Goal: Communication & Community: Answer question/provide support

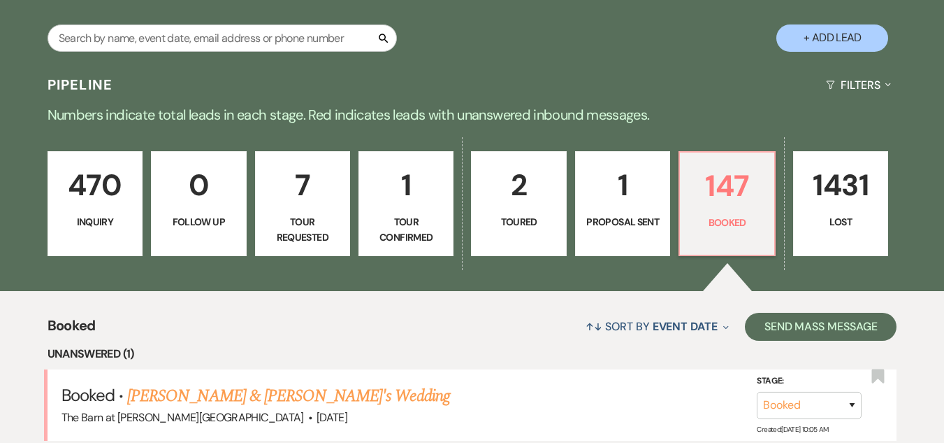
scroll to position [357, 0]
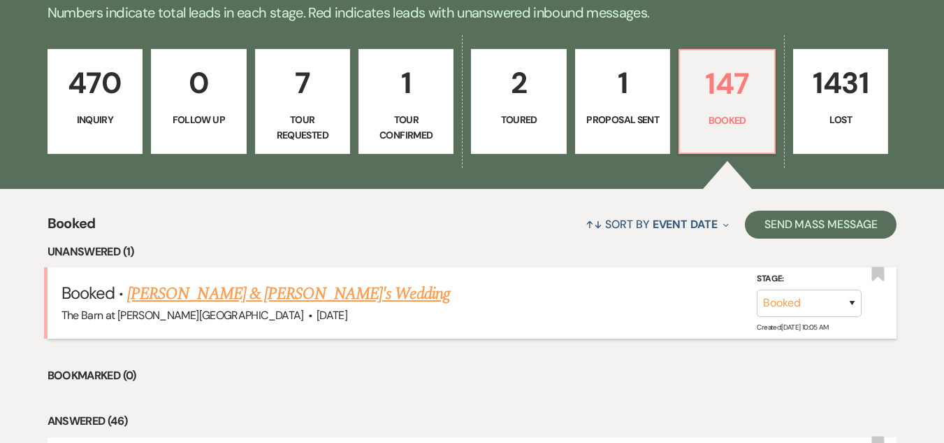
click at [222, 291] on link "[PERSON_NAME] & [PERSON_NAME]'s Wedding" at bounding box center [288, 293] width 323 height 25
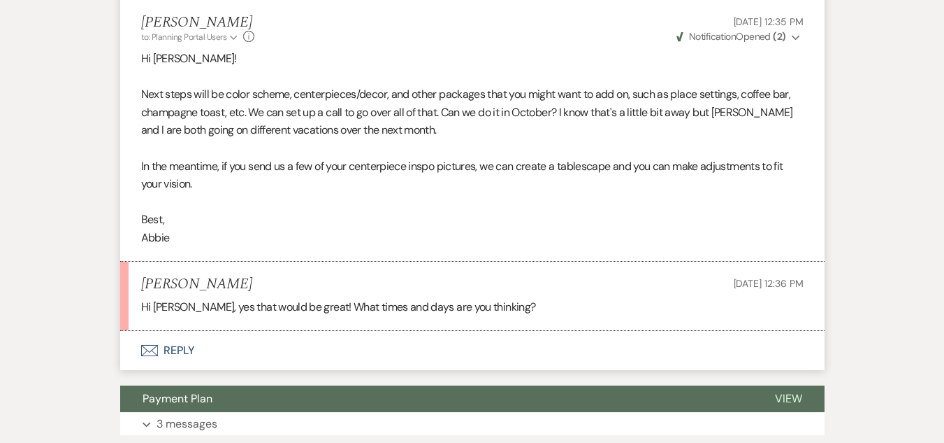
scroll to position [559, 0]
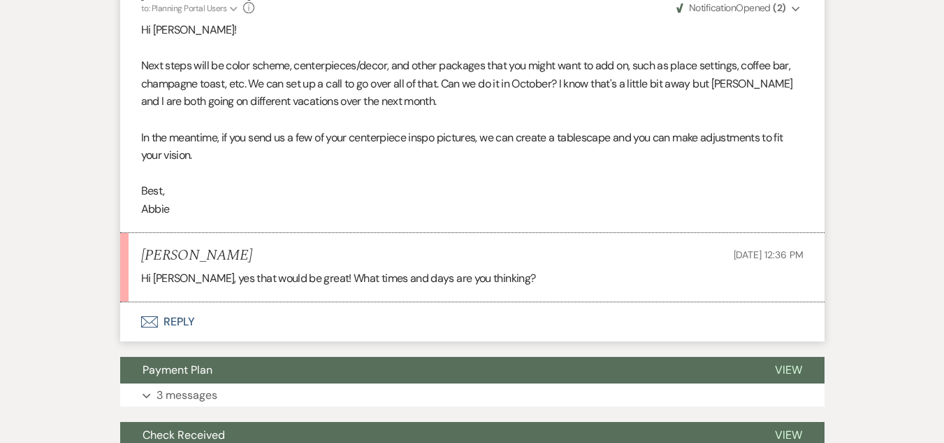
click at [181, 323] on button "Envelope Reply" at bounding box center [472, 321] width 705 height 39
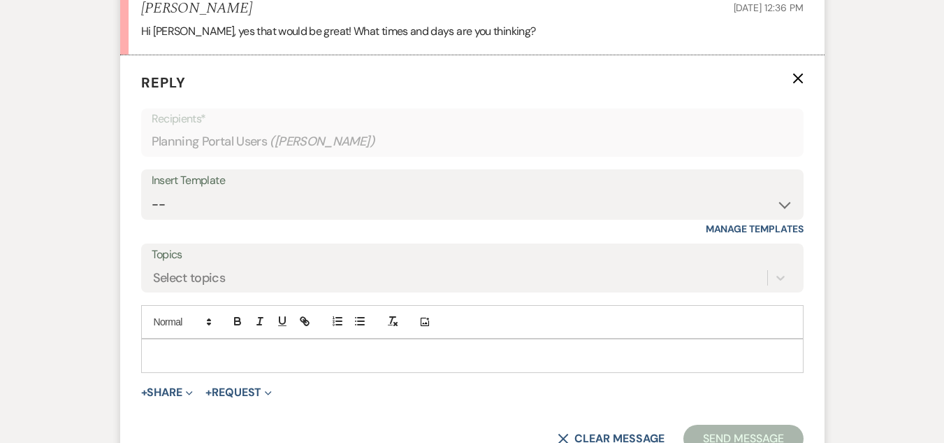
scroll to position [847, 0]
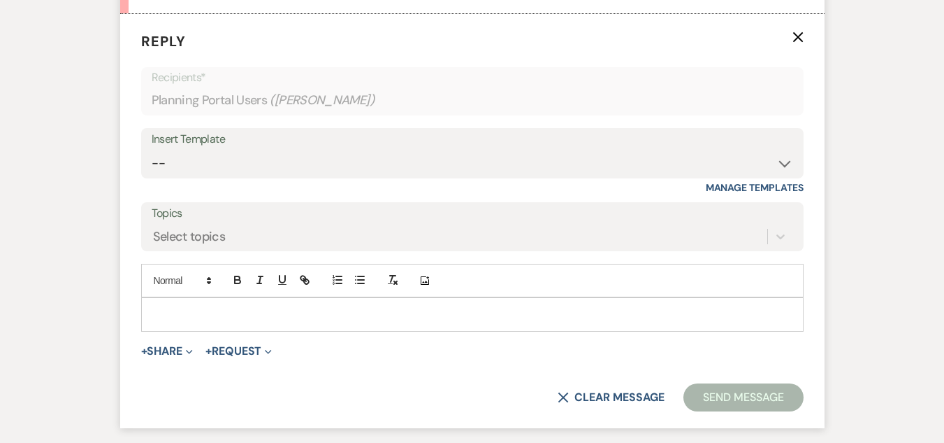
click at [348, 314] on p at bounding box center [472, 313] width 640 height 15
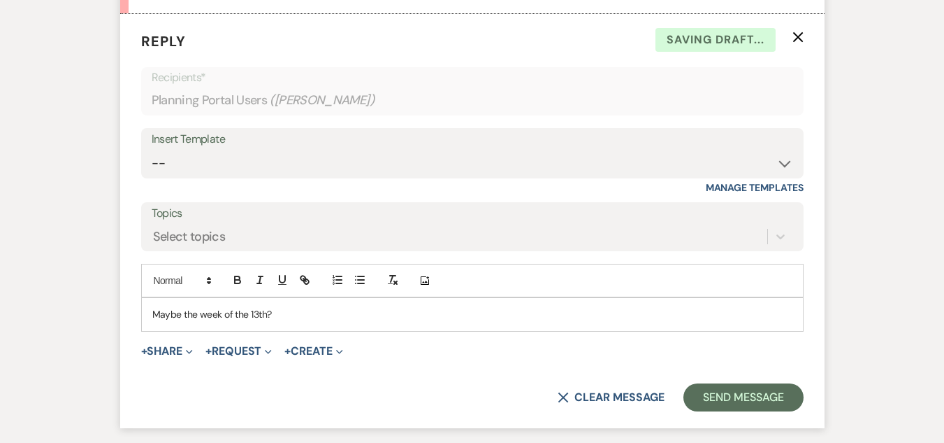
click at [245, 316] on p "Maybe the week of the 13th?" at bounding box center [472, 313] width 640 height 15
click at [345, 315] on p "Maybe the week of [DATE]?" at bounding box center [472, 313] width 640 height 15
click at [706, 393] on button "Send Message" at bounding box center [744, 397] width 120 height 28
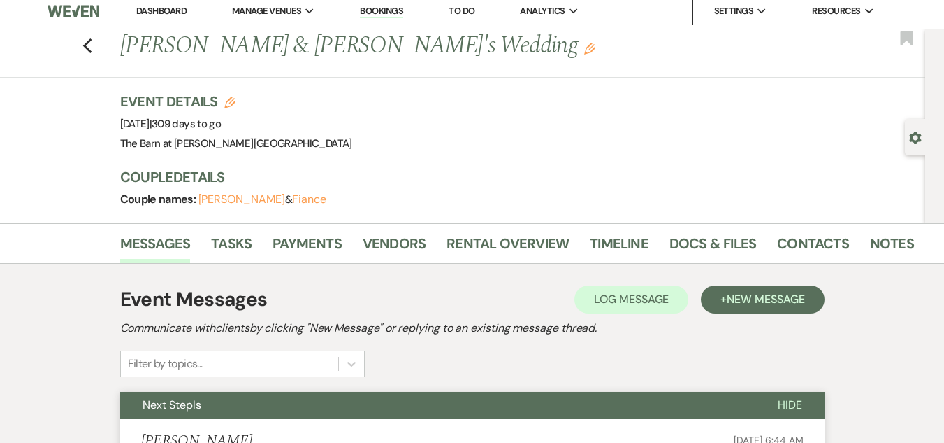
scroll to position [0, 0]
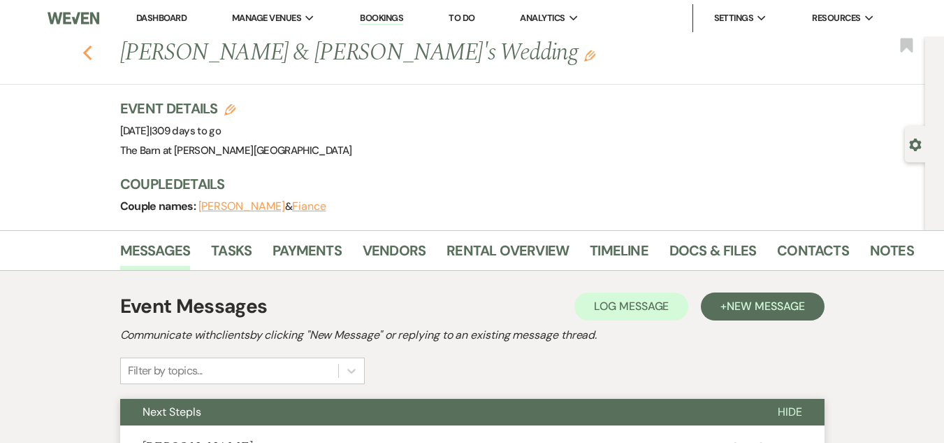
click at [92, 49] on use "button" at bounding box center [86, 52] width 9 height 15
